Goal: Task Accomplishment & Management: Use online tool/utility

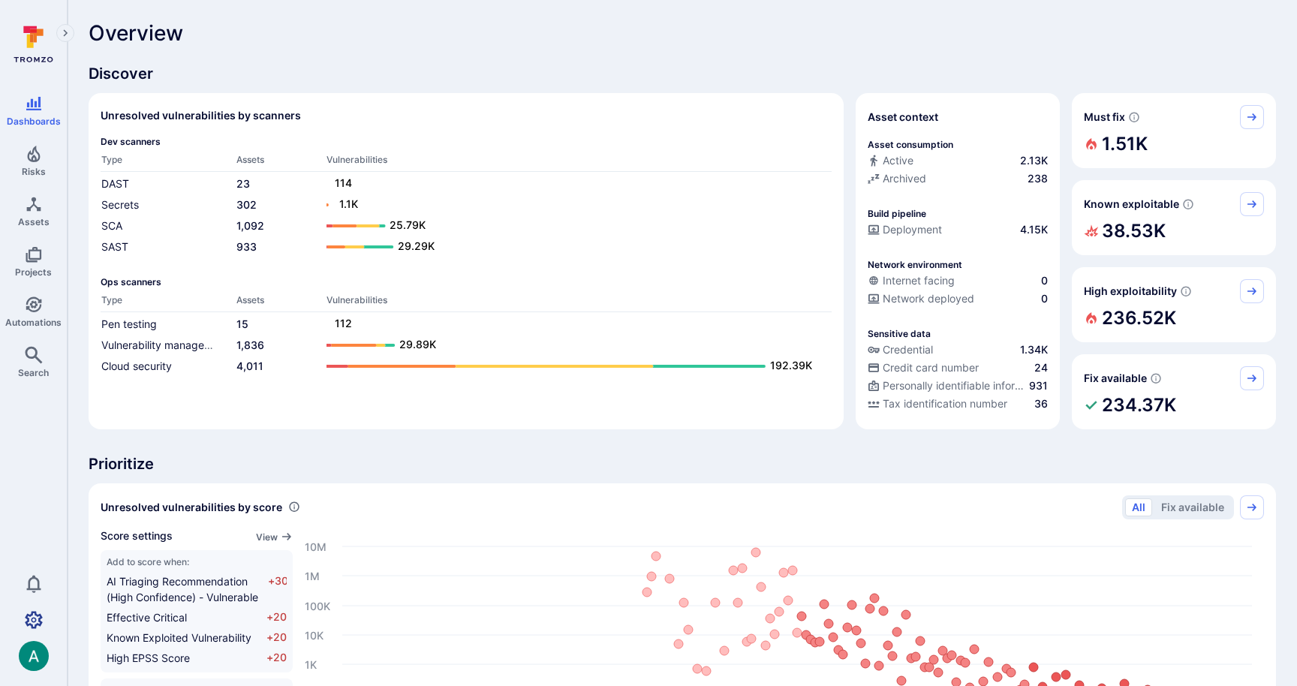
click at [41, 619] on icon "Settings" at bounding box center [34, 620] width 18 height 18
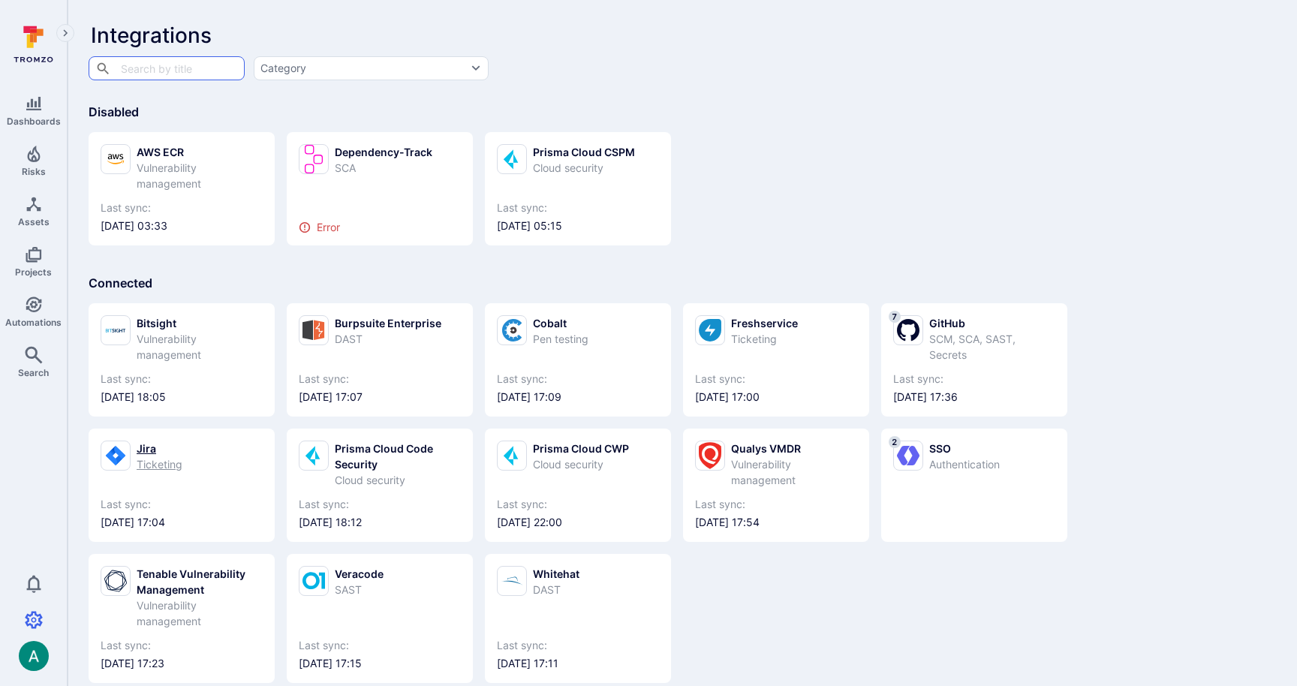
click at [191, 449] on div "Jira Ticketing" at bounding box center [182, 457] width 162 height 32
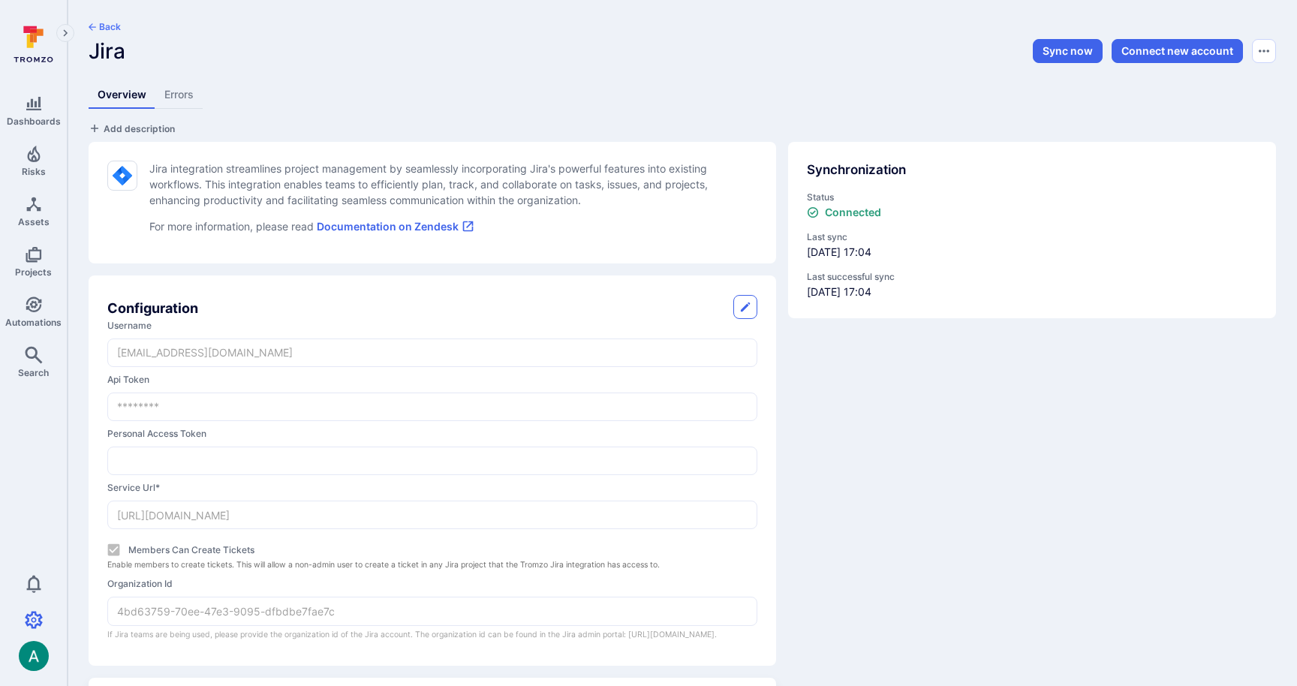
click at [944, 541] on div "Synchronization Status Connected Last sync [DATE] 17:04 Last successful sync [D…" at bounding box center [1026, 398] width 500 height 536
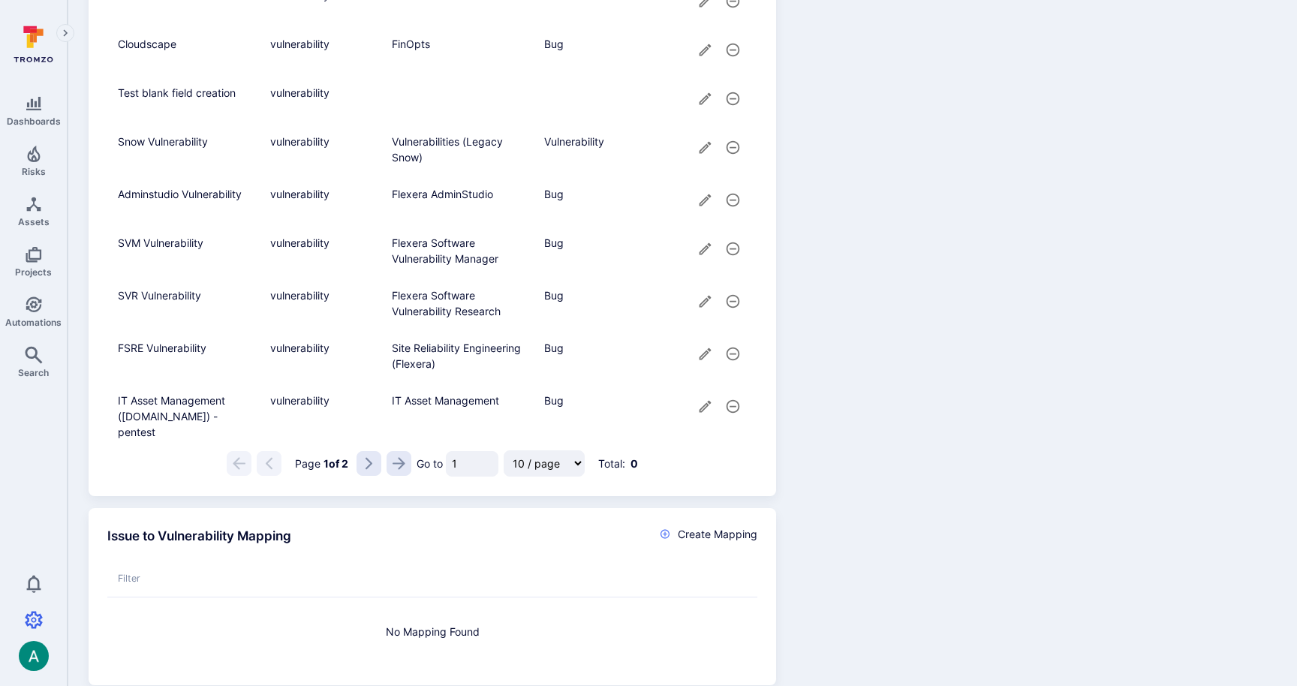
scroll to position [1561, 0]
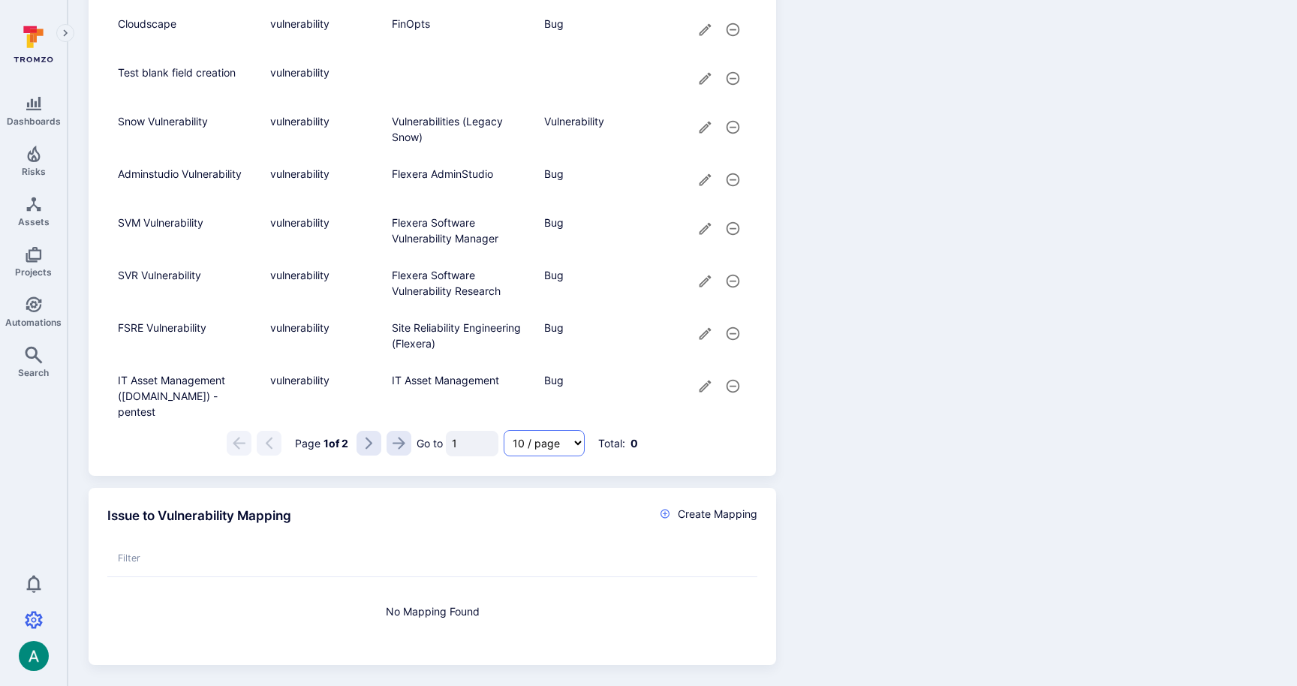
click at [559, 447] on select "10 / page 25 / page 50 / page 100 / page" at bounding box center [544, 443] width 81 height 26
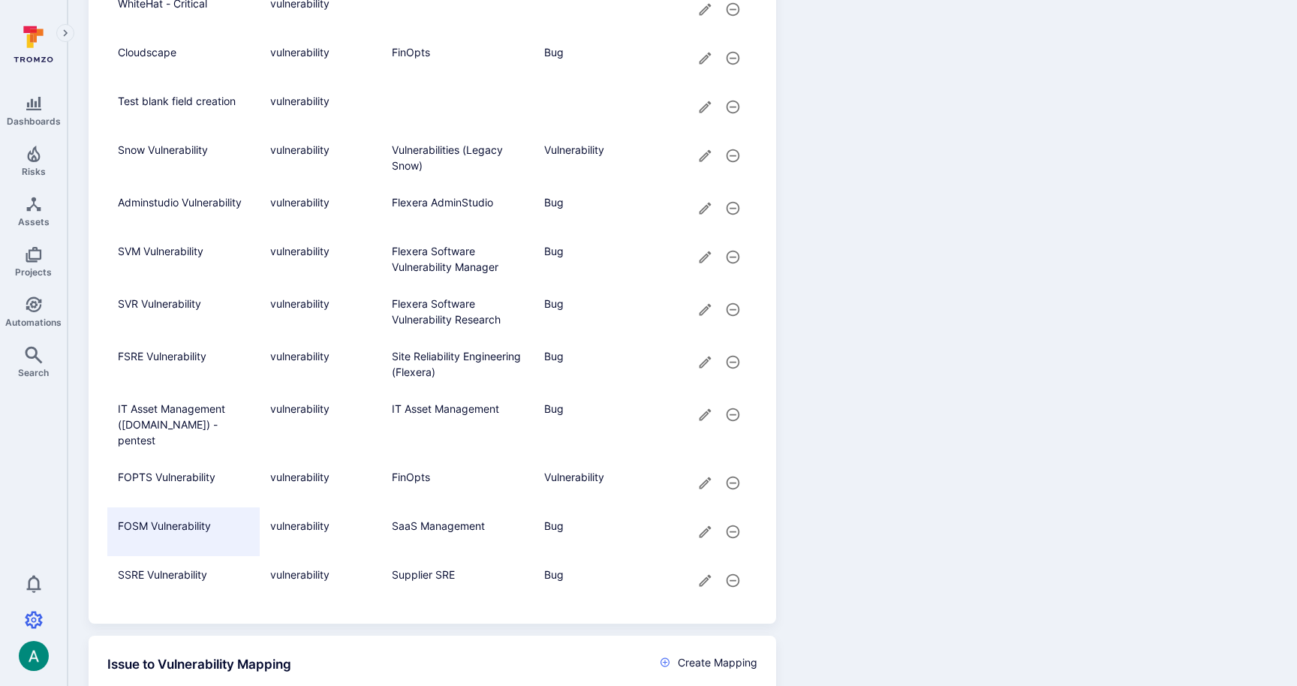
scroll to position [1536, 0]
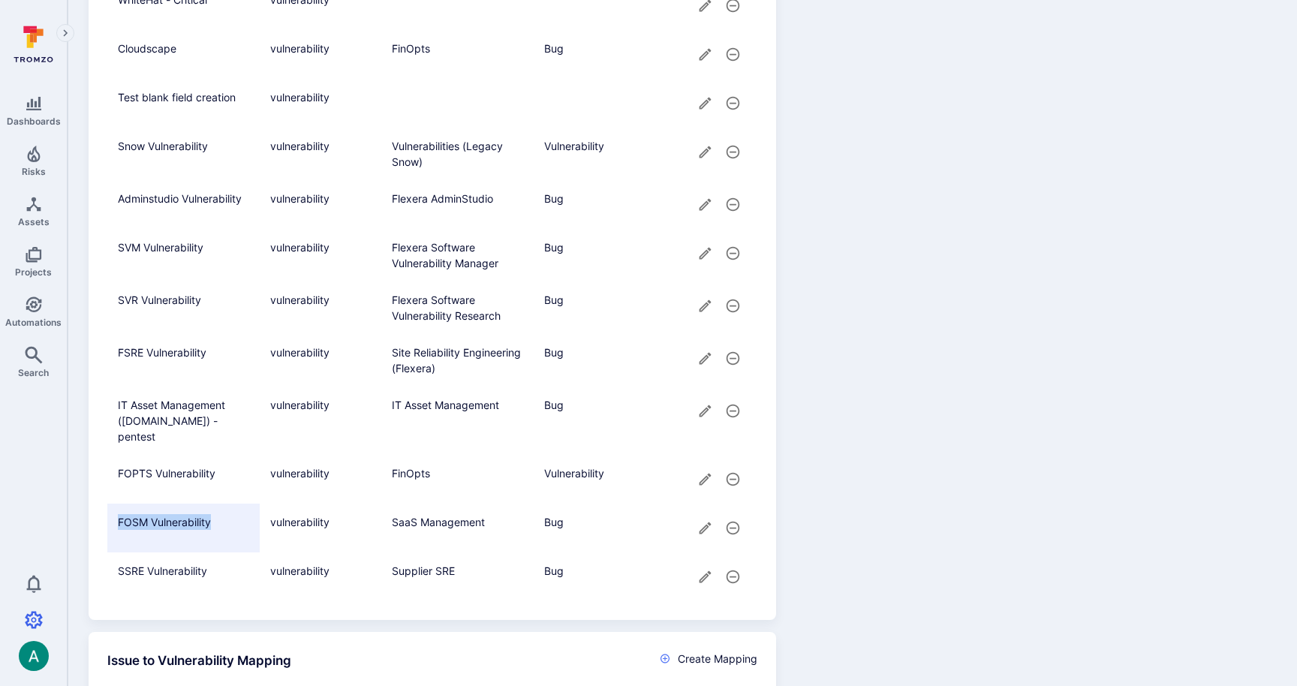
drag, startPoint x: 118, startPoint y: 521, endPoint x: 212, endPoint y: 521, distance: 93.8
click at [212, 521] on span "FOSM Vulnerability" at bounding box center [183, 528] width 152 height 49
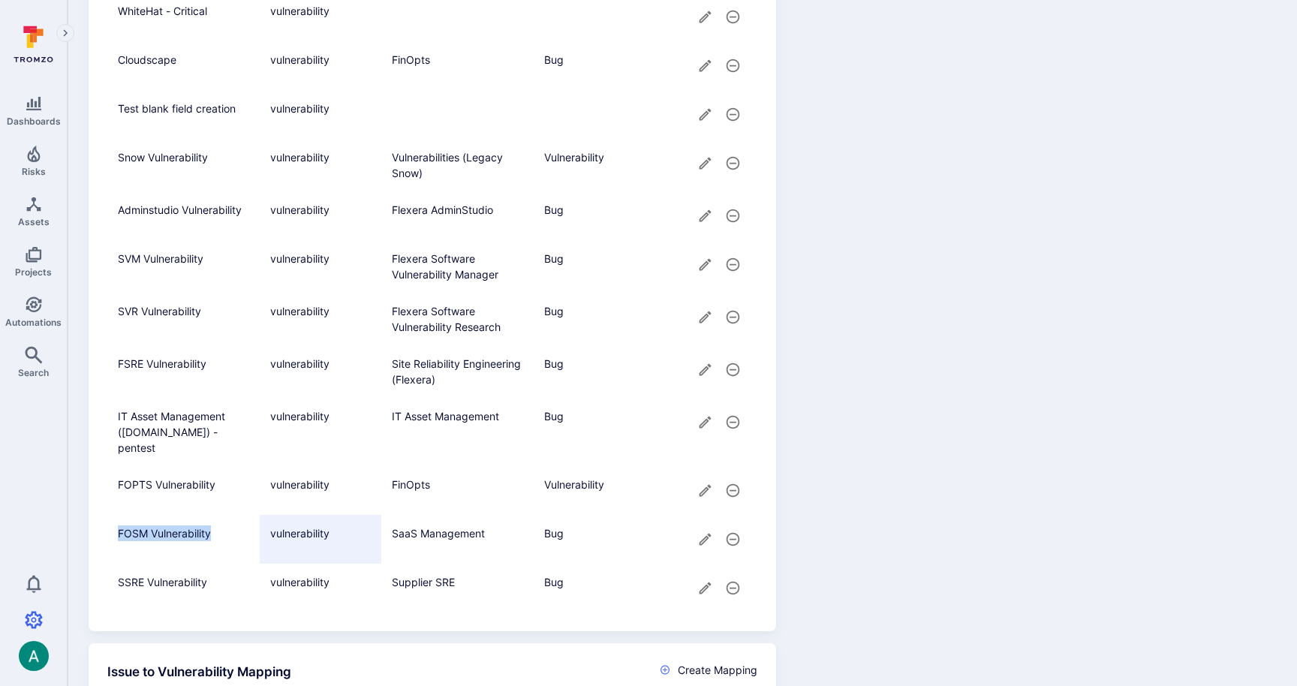
copy span "FOSM Vulnerability"
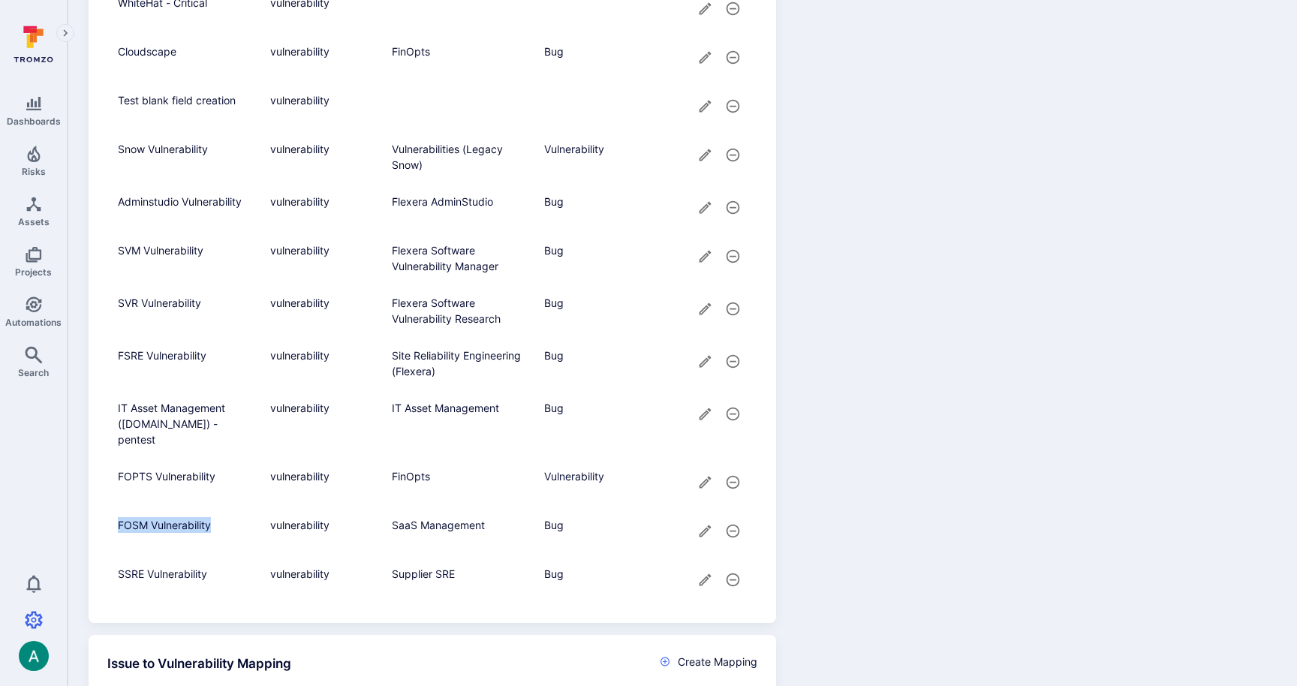
scroll to position [1643, 0]
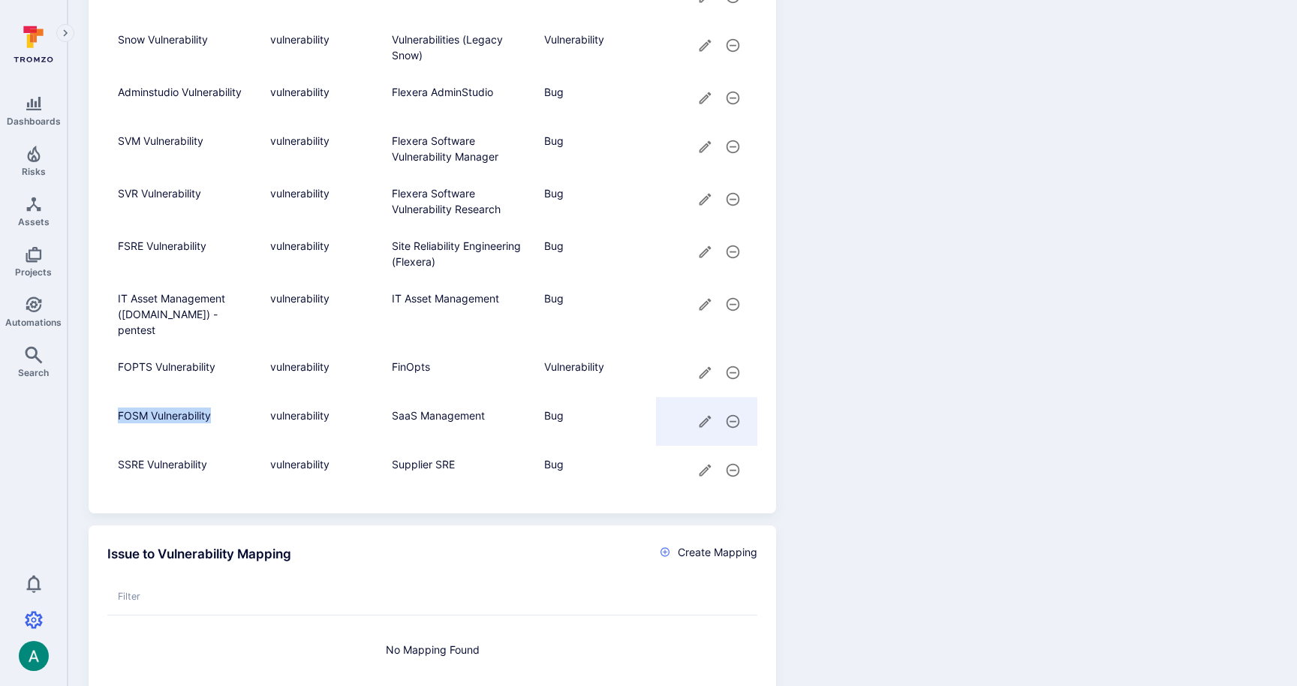
click at [710, 423] on icon "cell for" at bounding box center [705, 422] width 16 height 16
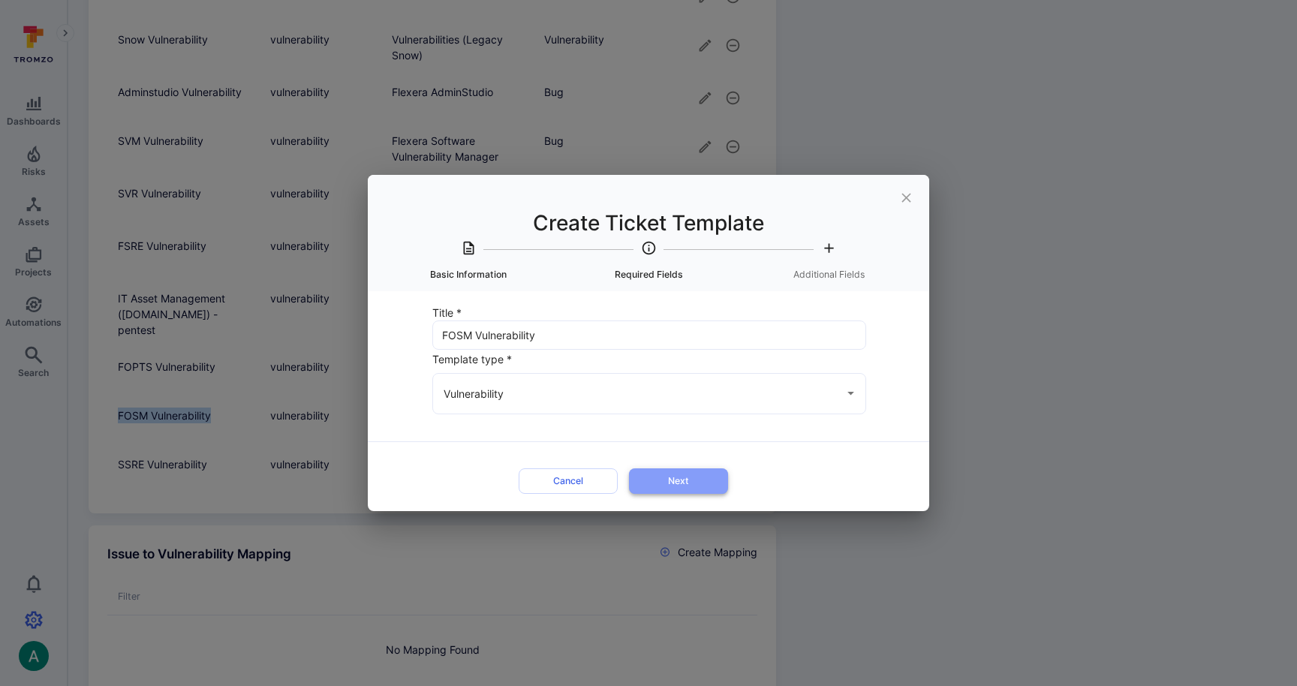
click at [658, 480] on button "Next" at bounding box center [678, 480] width 99 height 25
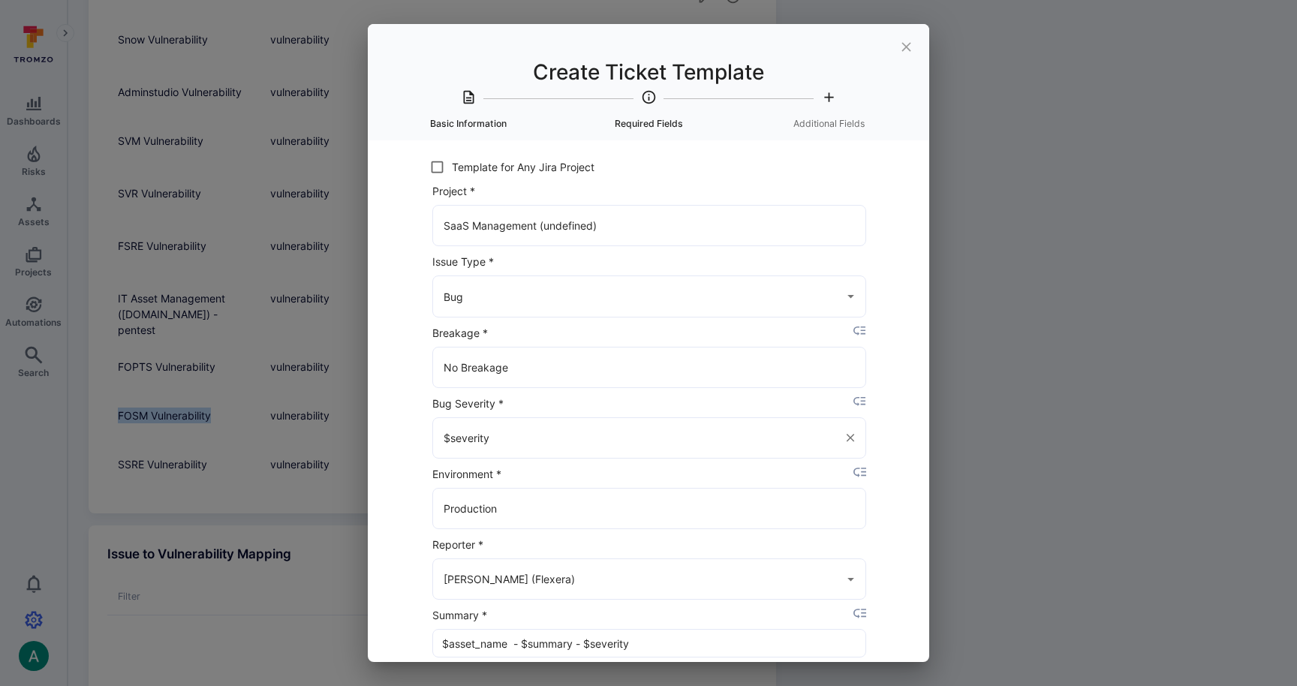
scroll to position [92, 0]
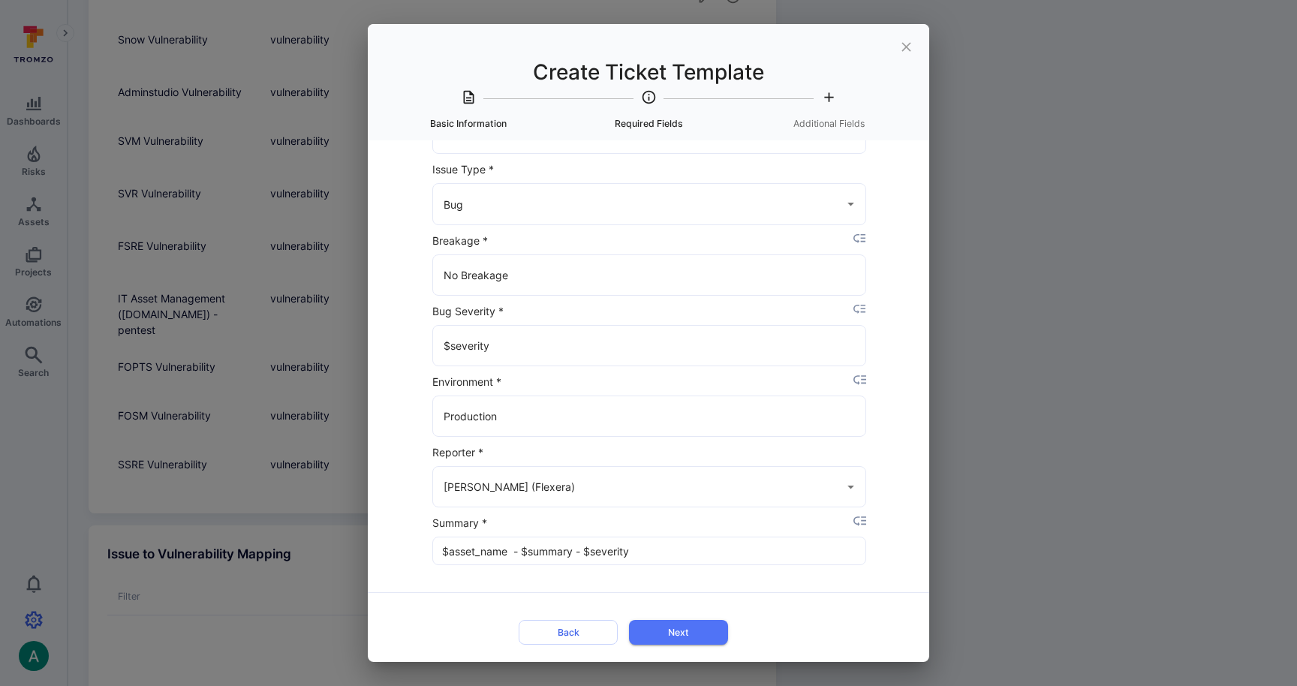
click at [1083, 370] on div "Create Ticket Template Basic Information Required Fields Additional Fields Titl…" at bounding box center [648, 343] width 1297 height 686
click at [902, 39] on icon "close" at bounding box center [907, 47] width 16 height 16
